Goal: Information Seeking & Learning: Learn about a topic

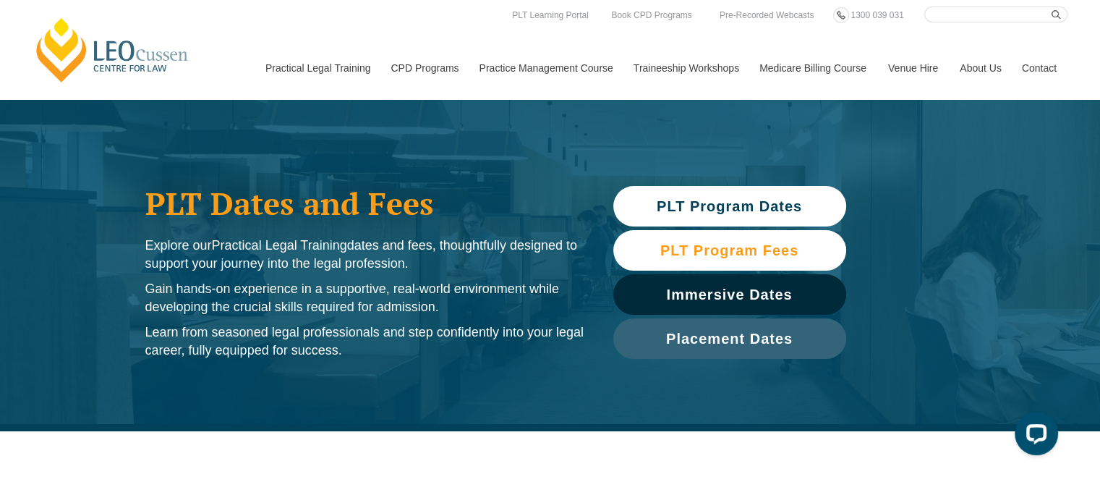
click at [766, 256] on span "PLT Program Fees" at bounding box center [729, 250] width 138 height 14
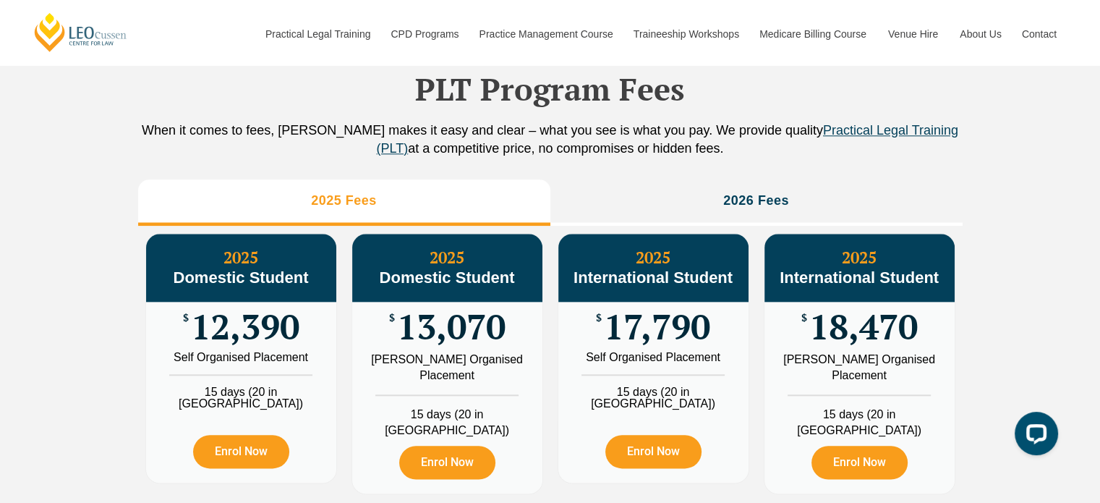
scroll to position [1606, 0]
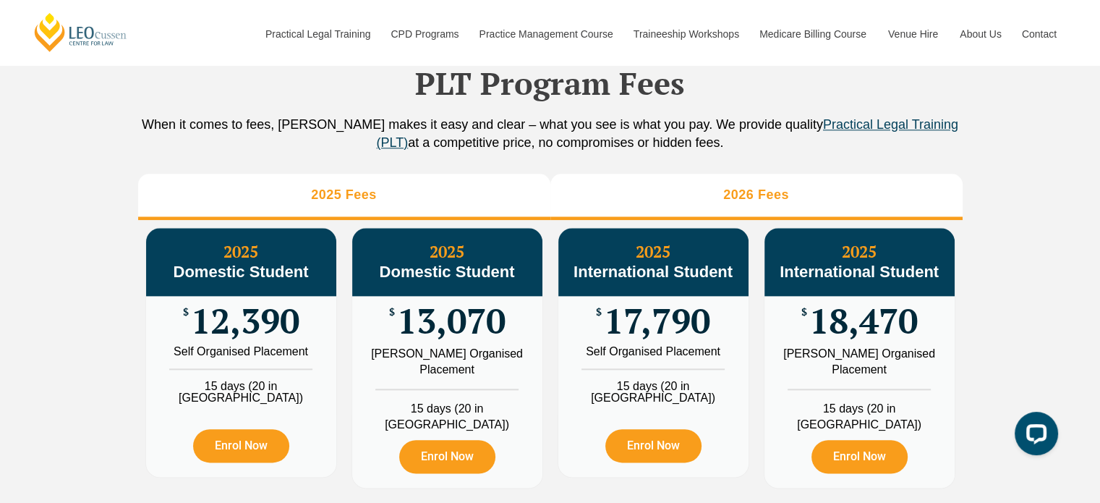
click at [738, 203] on h3 "2026 Fees" at bounding box center [756, 195] width 66 height 17
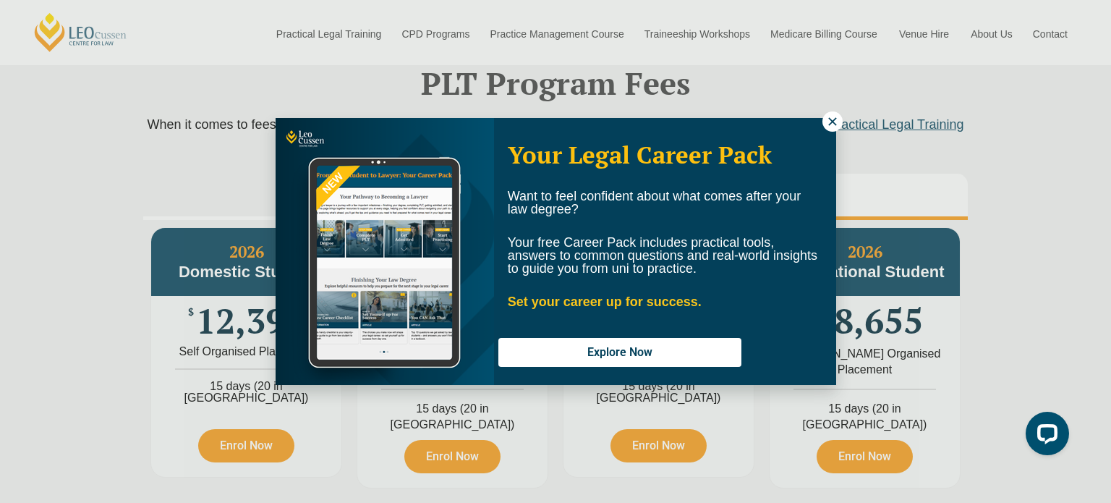
click at [830, 121] on icon at bounding box center [832, 121] width 13 height 13
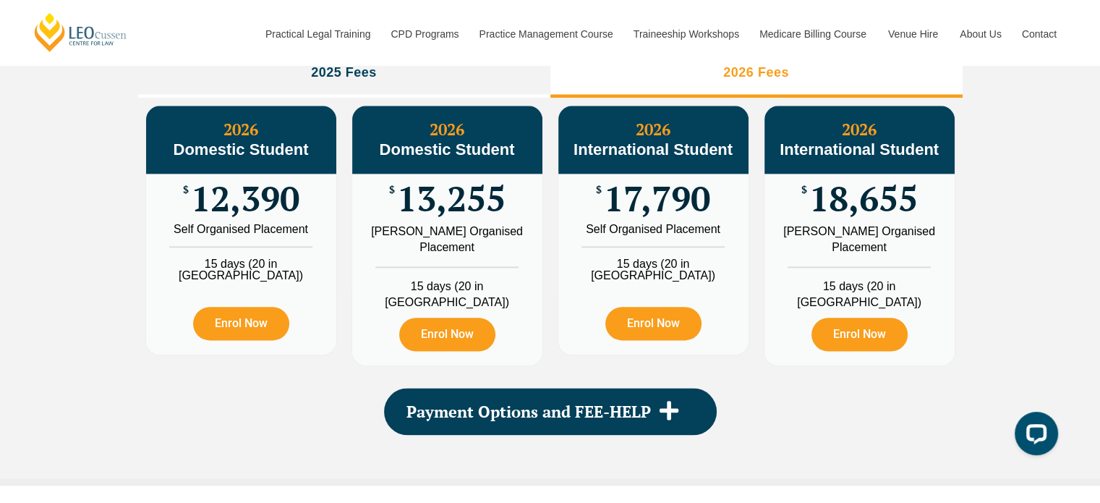
scroll to position [1751, 0]
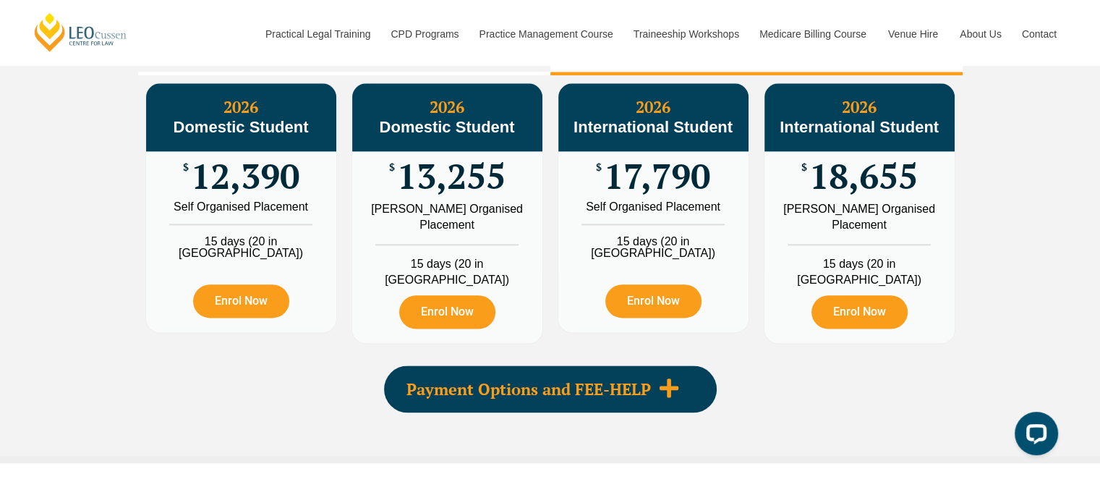
click at [690, 375] on div "Payment Options and FEE-HELP" at bounding box center [550, 388] width 333 height 47
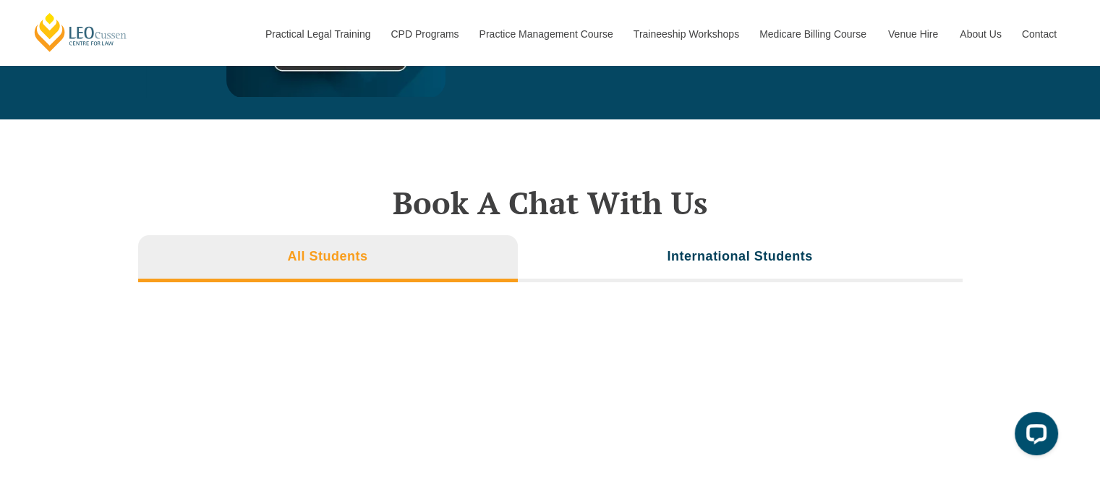
scroll to position [5366, 0]
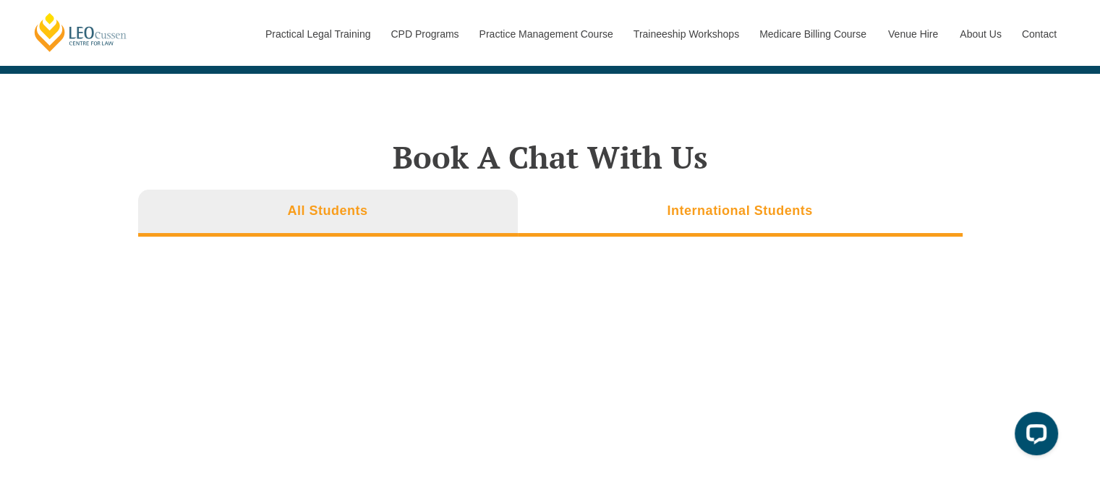
click at [691, 189] on li "International Students" at bounding box center [740, 212] width 445 height 46
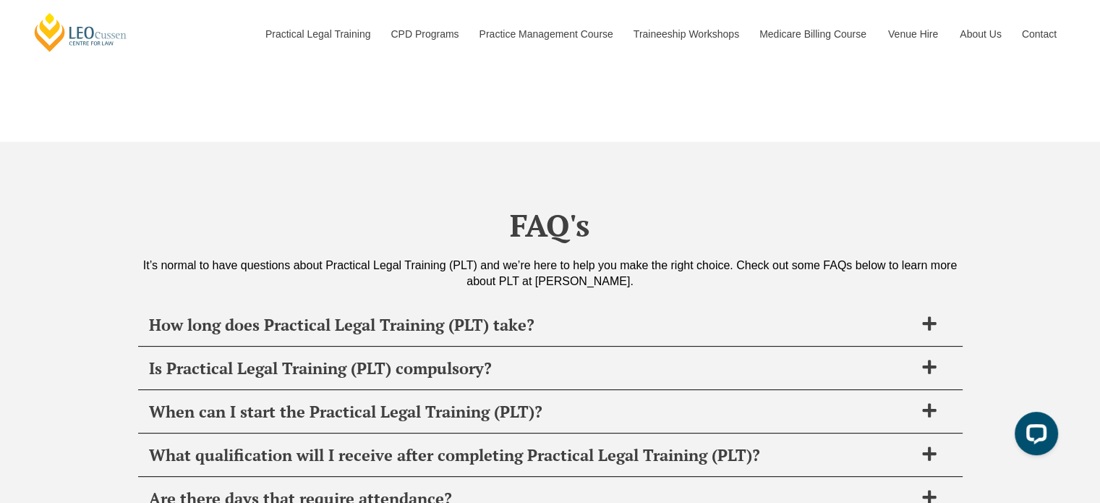
scroll to position [6017, 0]
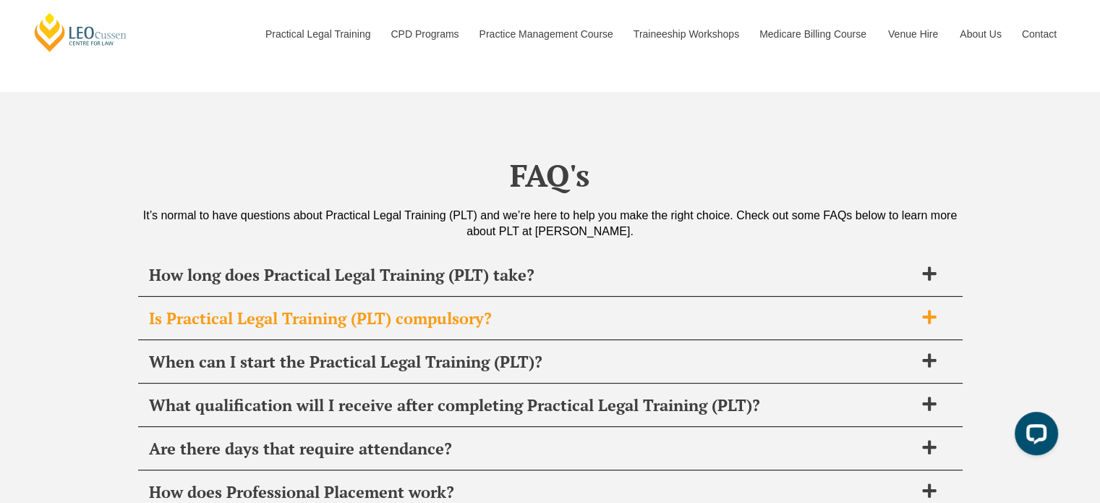
click at [636, 308] on span "Is Practical Legal Training (PLT) compulsory?" at bounding box center [531, 318] width 765 height 20
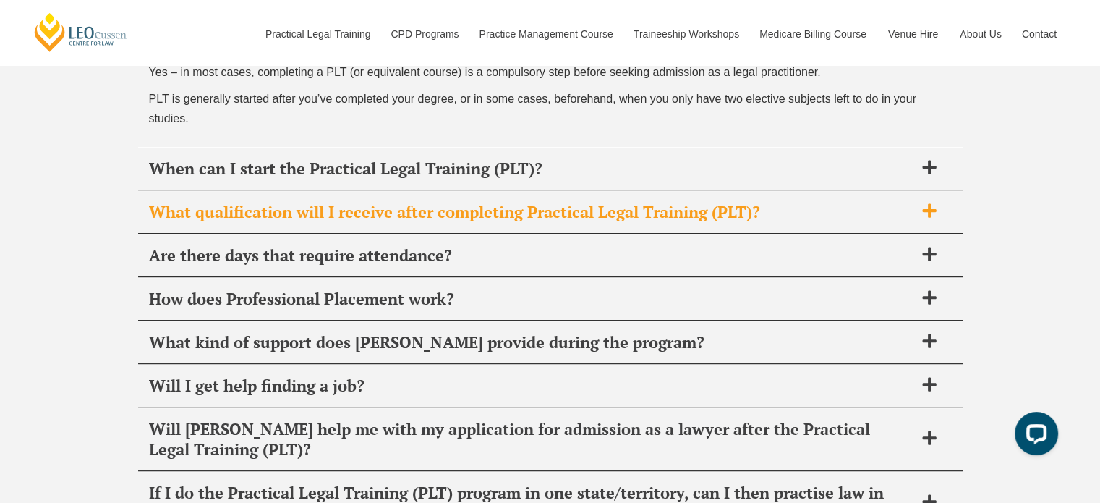
scroll to position [6306, 0]
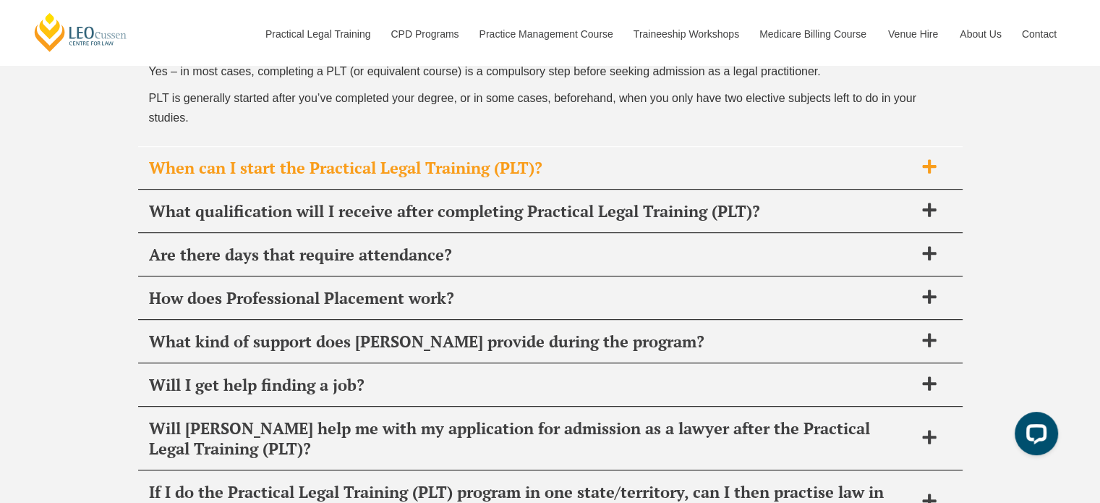
click at [660, 147] on div "When can I start the Practical Legal Training (PLT)?" at bounding box center [550, 168] width 824 height 43
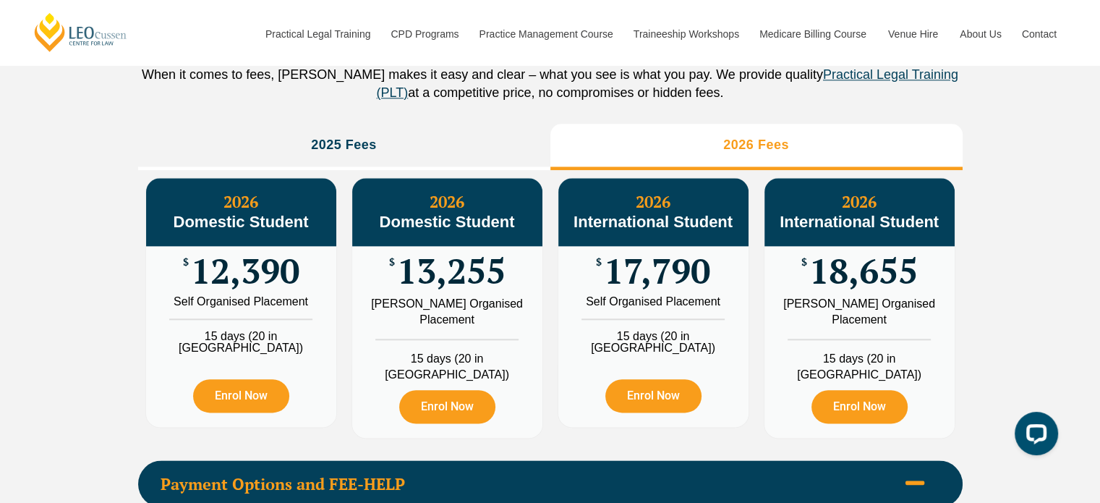
scroll to position [1678, 0]
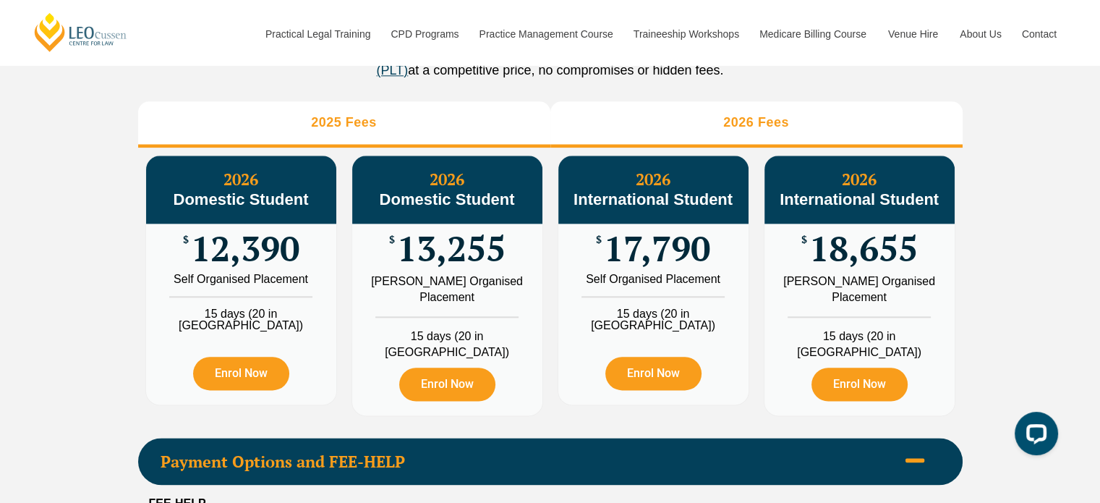
click at [445, 145] on li "2025 Fees" at bounding box center [344, 124] width 412 height 46
click at [602, 145] on li "2026 Fees" at bounding box center [756, 124] width 412 height 46
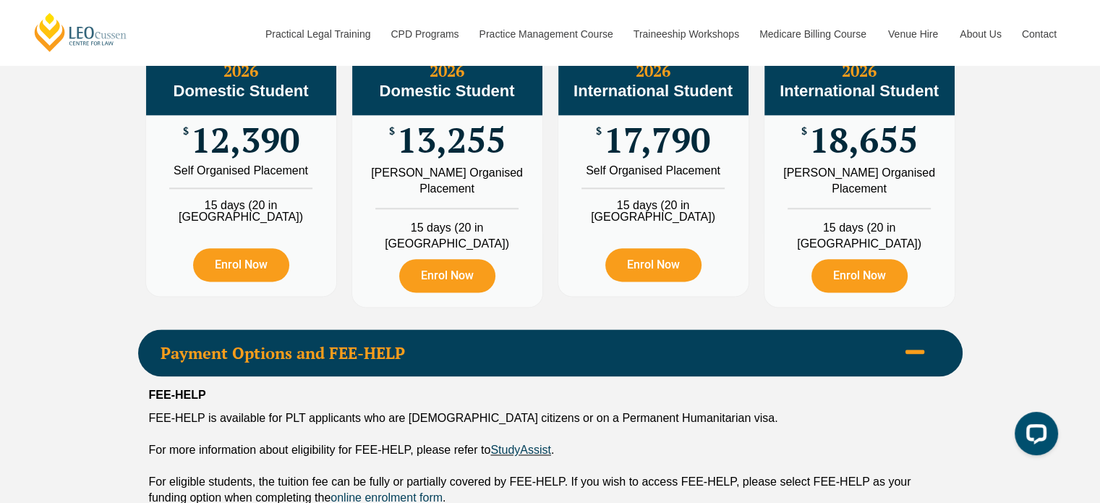
scroll to position [1895, 0]
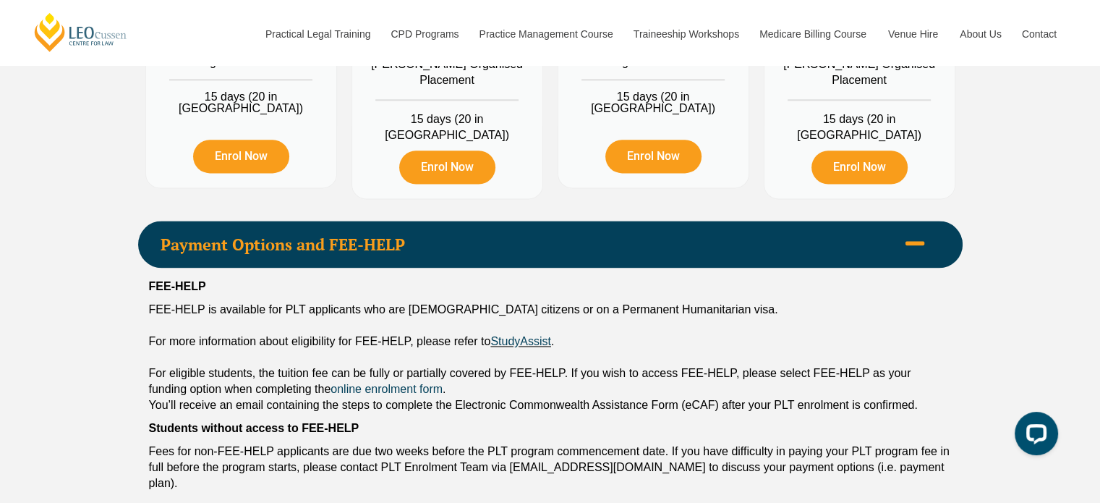
click at [934, 242] on div "Payment Options and FEE-HELP" at bounding box center [550, 244] width 824 height 47
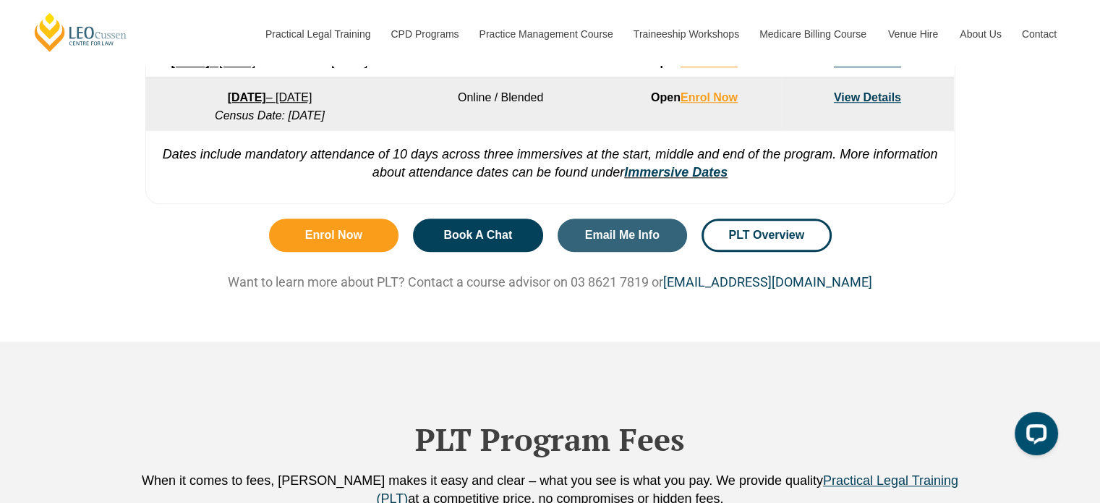
scroll to position [1244, 0]
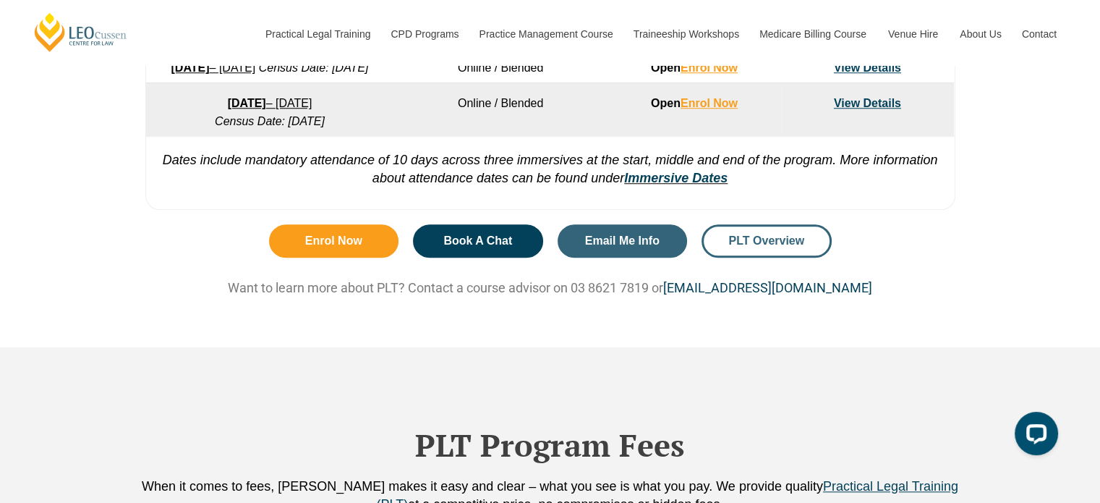
click at [730, 257] on link "PLT Overview" at bounding box center [766, 240] width 130 height 33
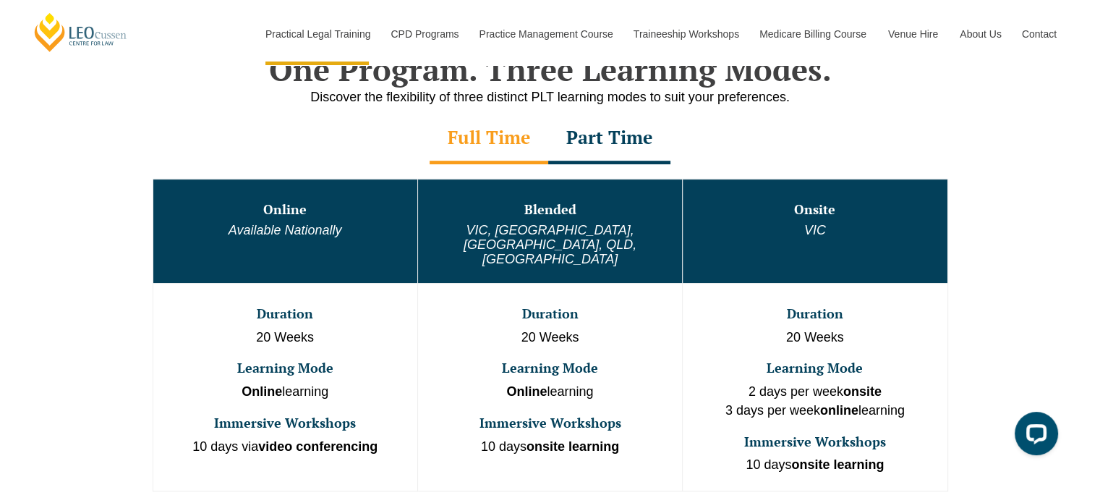
scroll to position [723, 0]
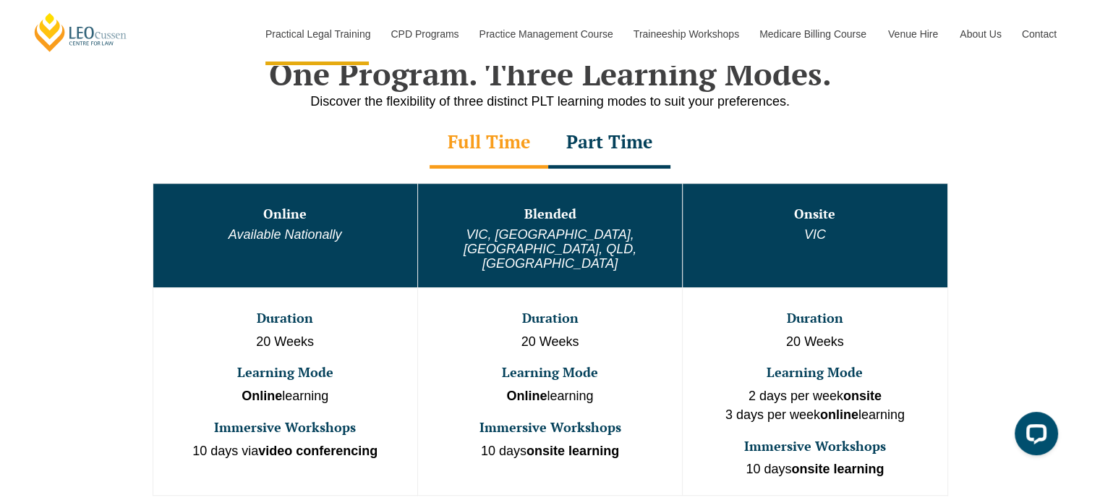
click at [244, 233] on em "Available Nationally" at bounding box center [286, 234] width 114 height 14
click at [285, 220] on h3 "Online" at bounding box center [285, 214] width 261 height 14
click at [597, 140] on div "Part Time" at bounding box center [609, 143] width 122 height 51
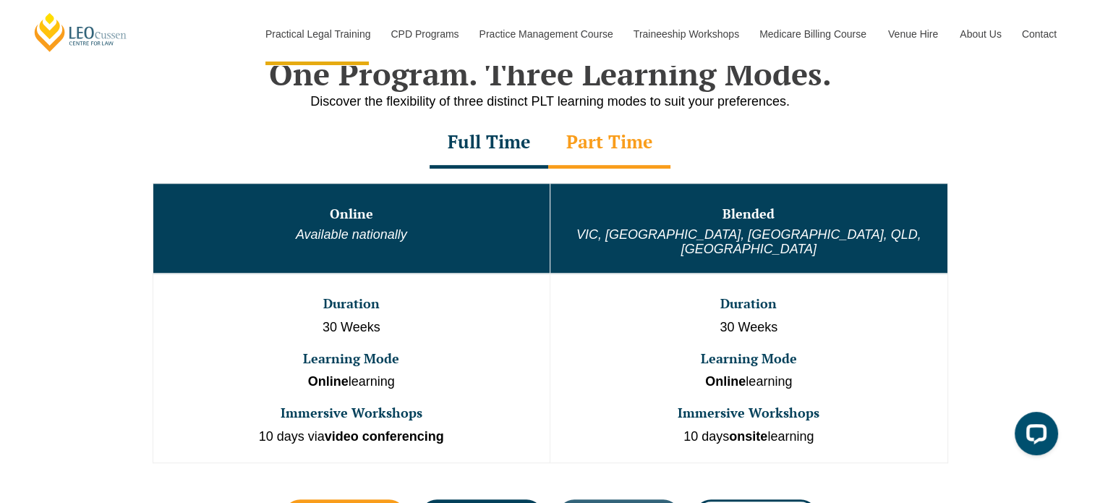
click at [516, 142] on div "Full Time" at bounding box center [489, 143] width 119 height 51
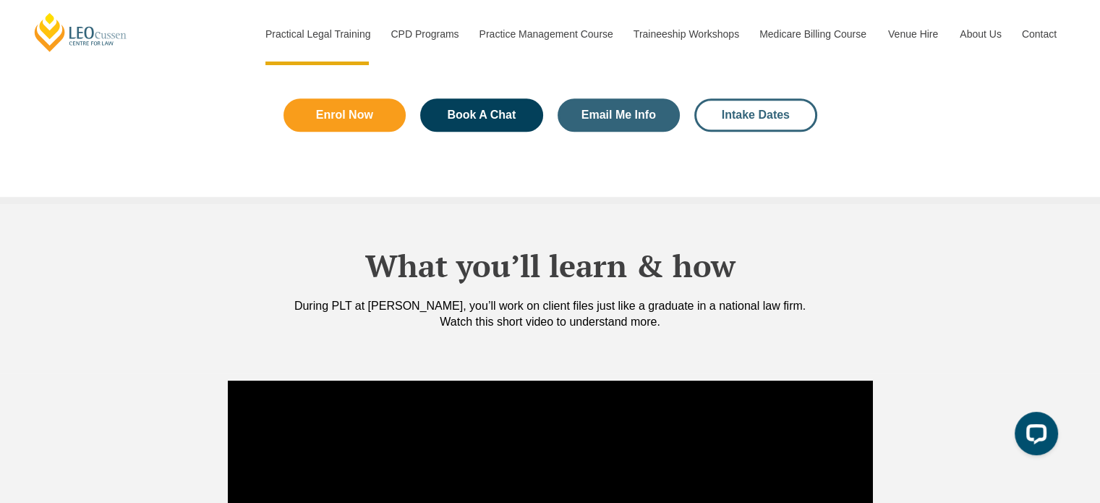
scroll to position [1085, 0]
